Goal: Task Accomplishment & Management: Use online tool/utility

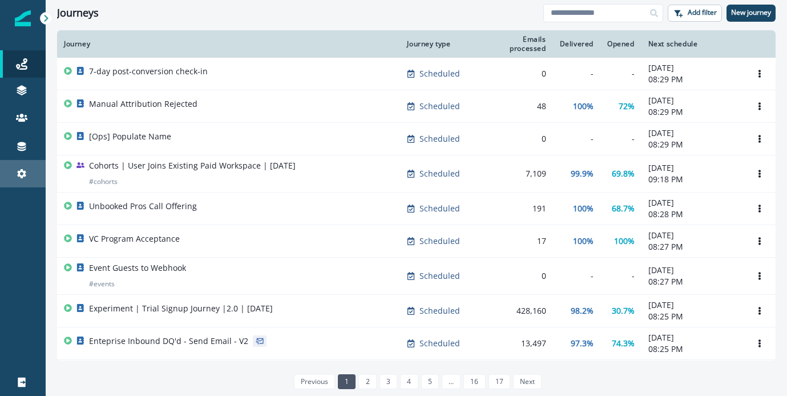
click at [31, 167] on div "Settings" at bounding box center [23, 174] width 37 height 14
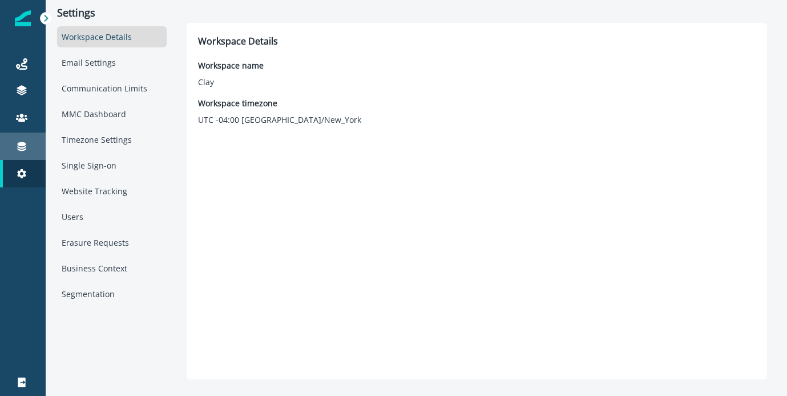
click at [29, 143] on div "Connections" at bounding box center [23, 146] width 37 height 14
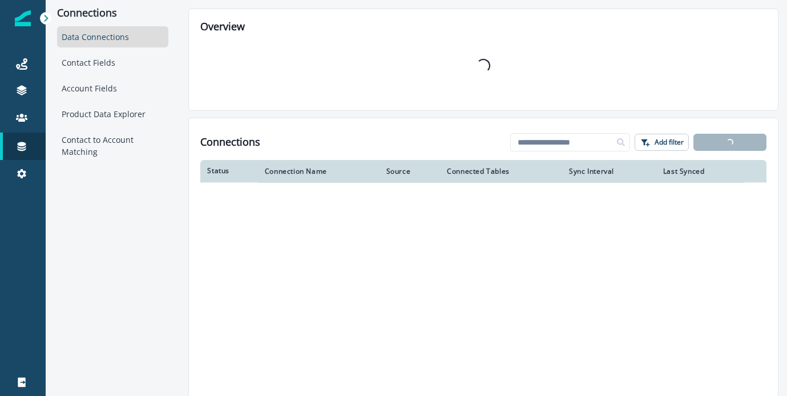
click at [134, 45] on div "Data Connections" at bounding box center [112, 36] width 111 height 21
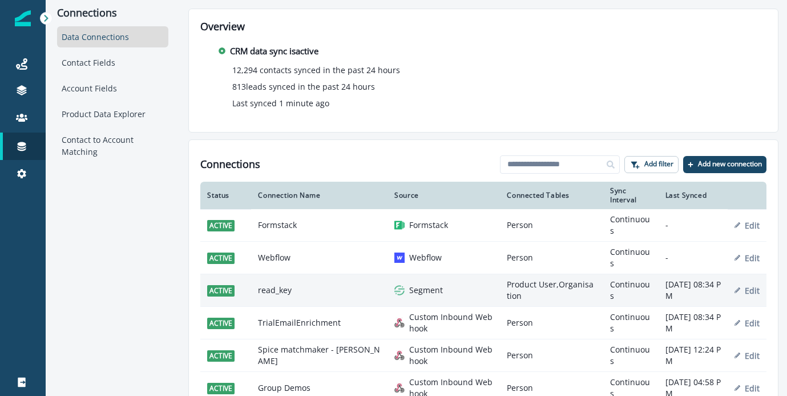
scroll to position [86, 0]
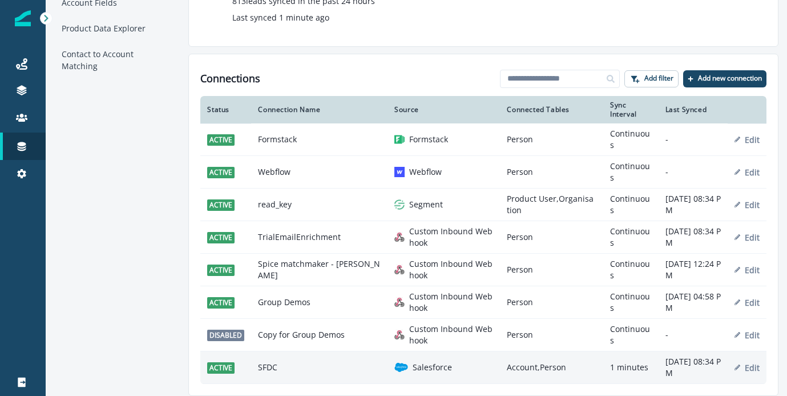
click at [296, 361] on td "SFDC" at bounding box center [319, 367] width 136 height 33
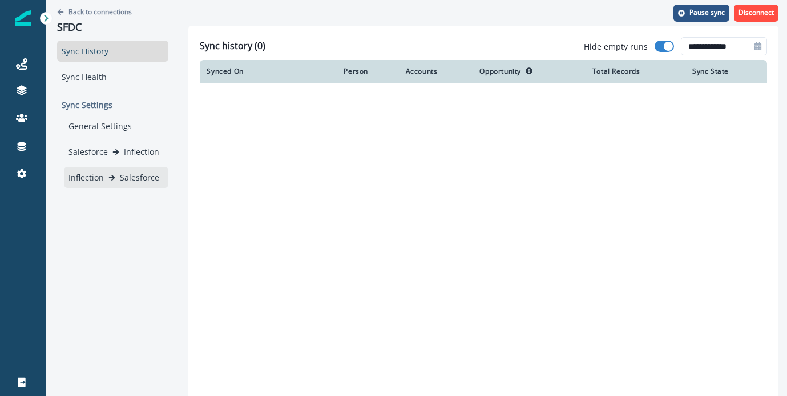
click at [148, 179] on p "Salesforce" at bounding box center [139, 177] width 39 height 12
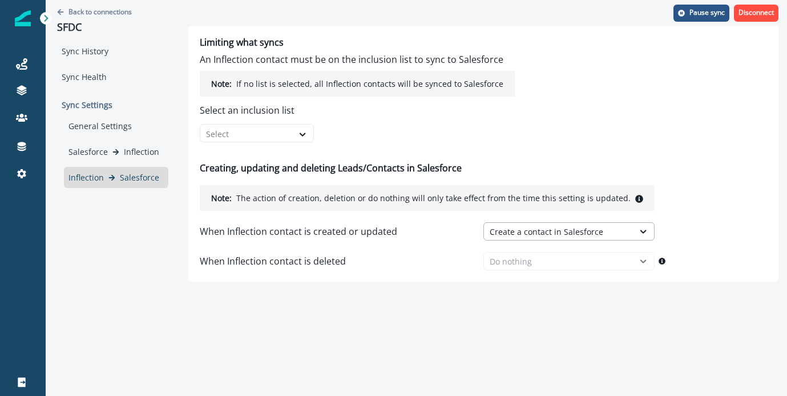
click at [545, 226] on div "Create a contact in Salesforce" at bounding box center [559, 232] width 138 height 12
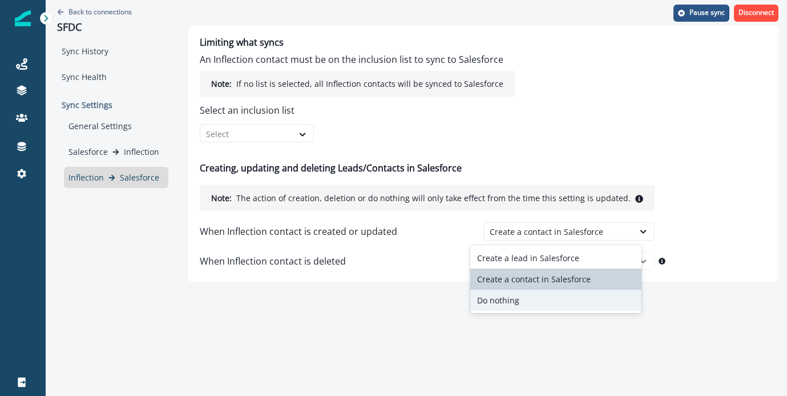
click at [525, 297] on div "Do nothing" at bounding box center [555, 299] width 171 height 21
